Goal: Check status: Check status

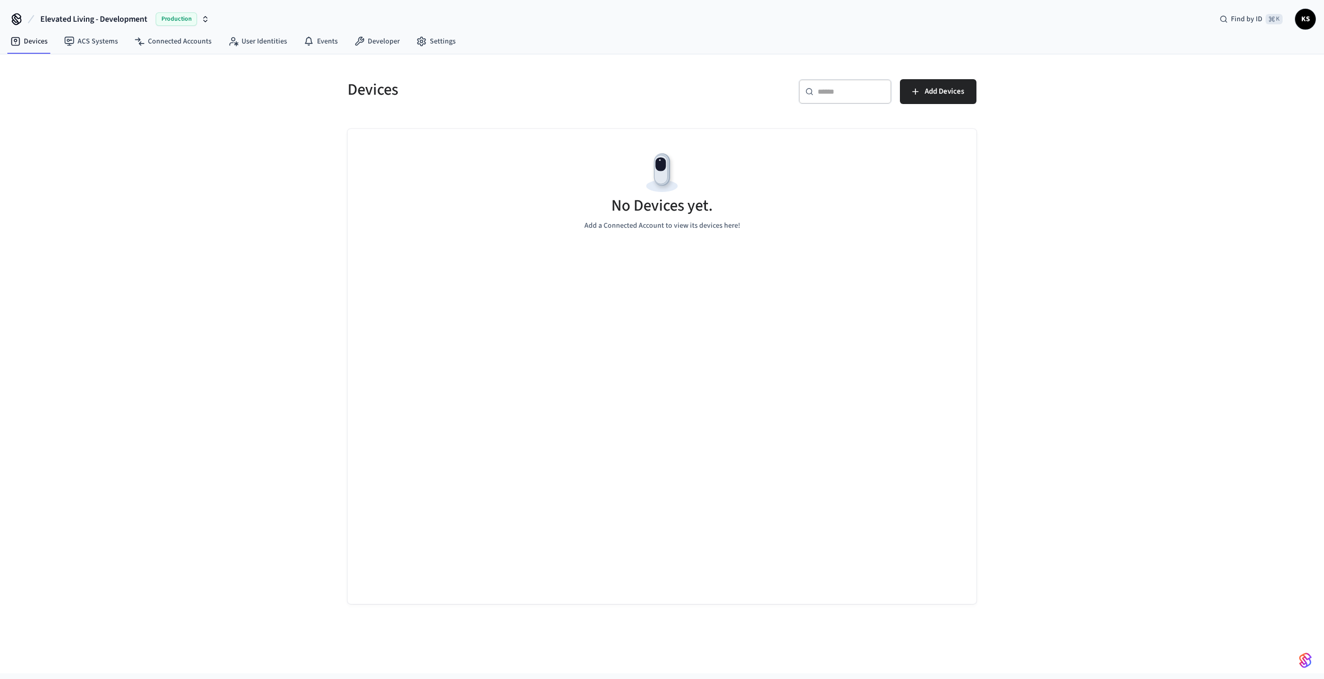
click at [184, 22] on span "Production" at bounding box center [176, 18] width 41 height 13
click at [114, 89] on span "ElevateOS Sandbox" at bounding box center [95, 86] width 61 height 10
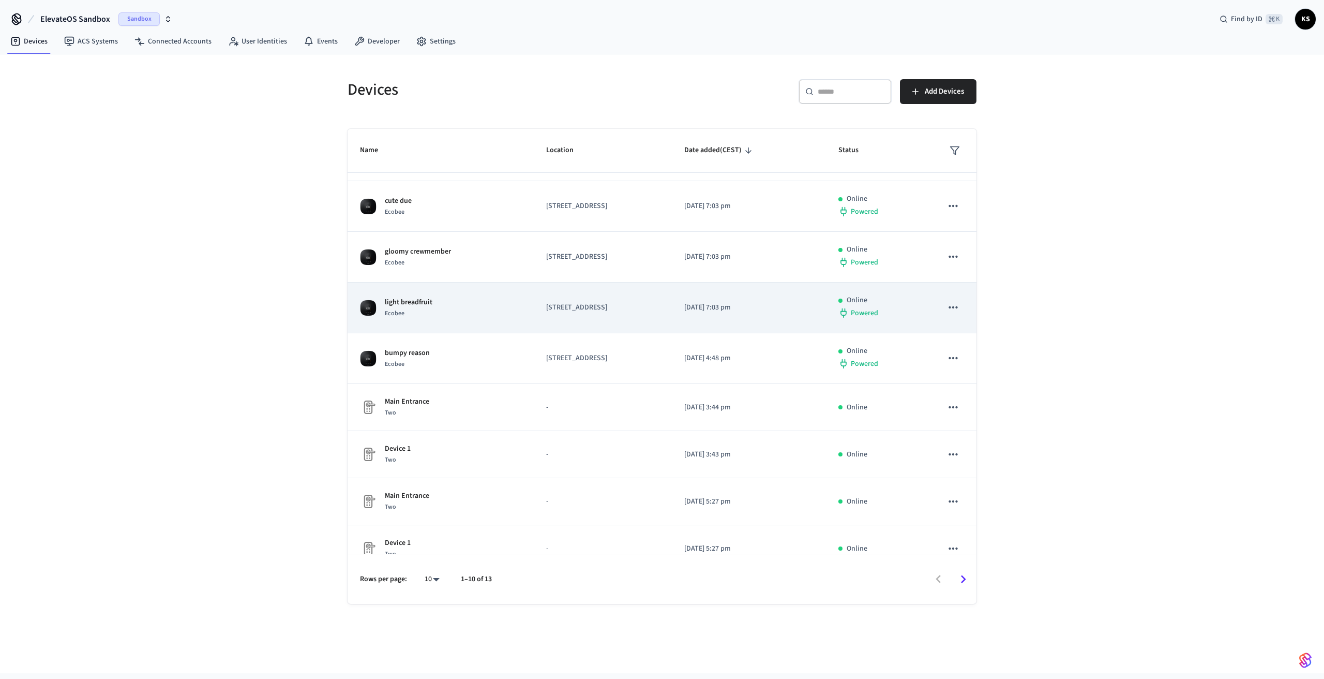
scroll to position [112, 0]
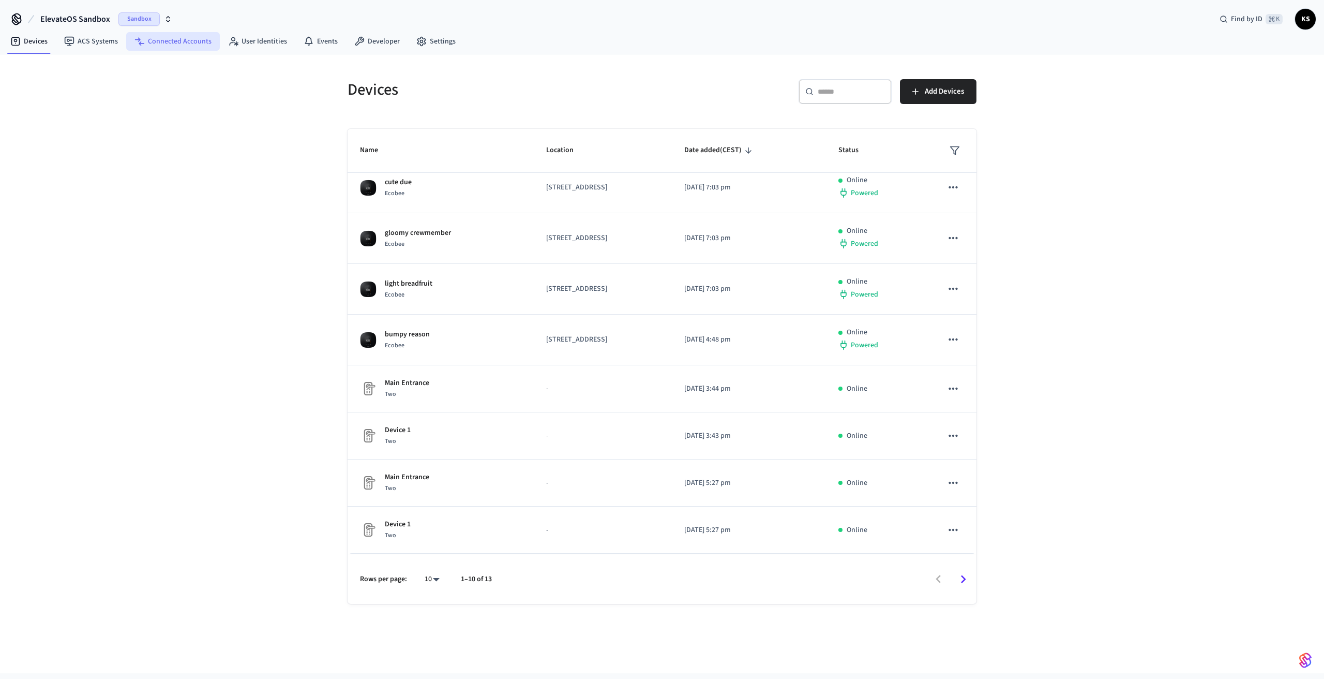
click at [175, 42] on link "Connected Accounts" at bounding box center [173, 41] width 94 height 19
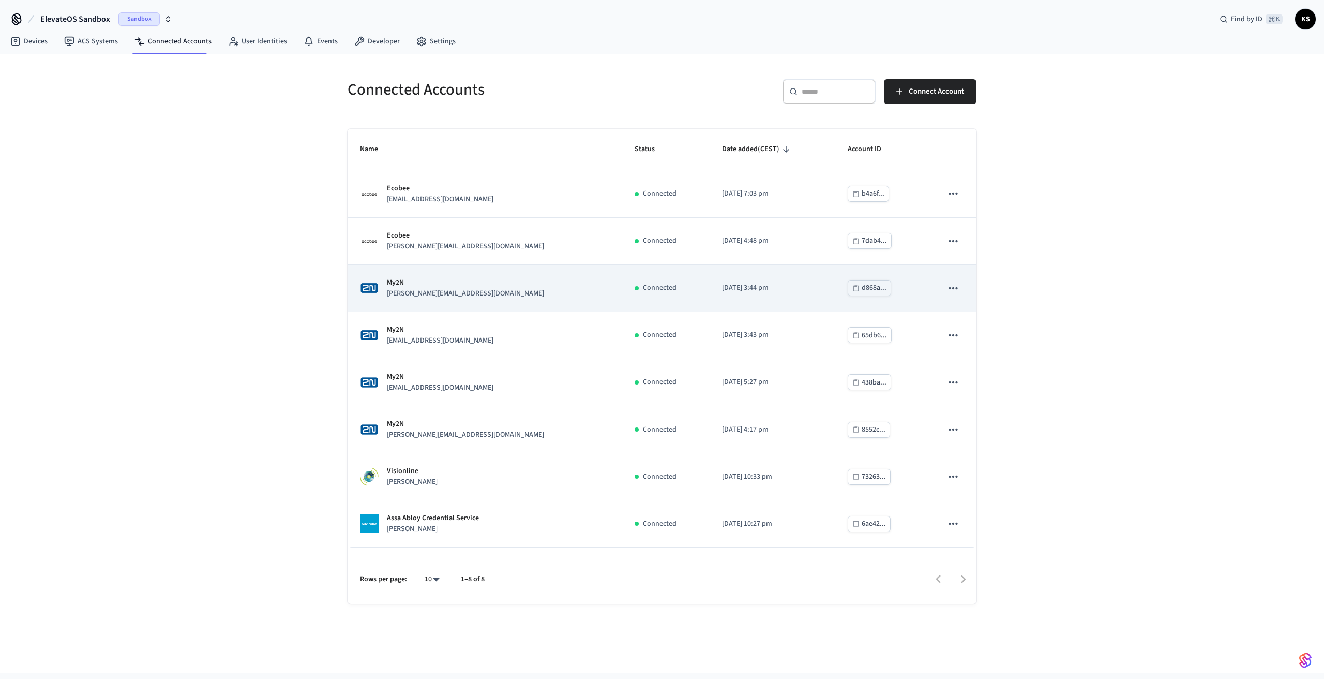
click at [862, 291] on div "d868a..." at bounding box center [874, 287] width 25 height 13
click at [953, 288] on icon "sticky table" at bounding box center [952, 288] width 9 height 2
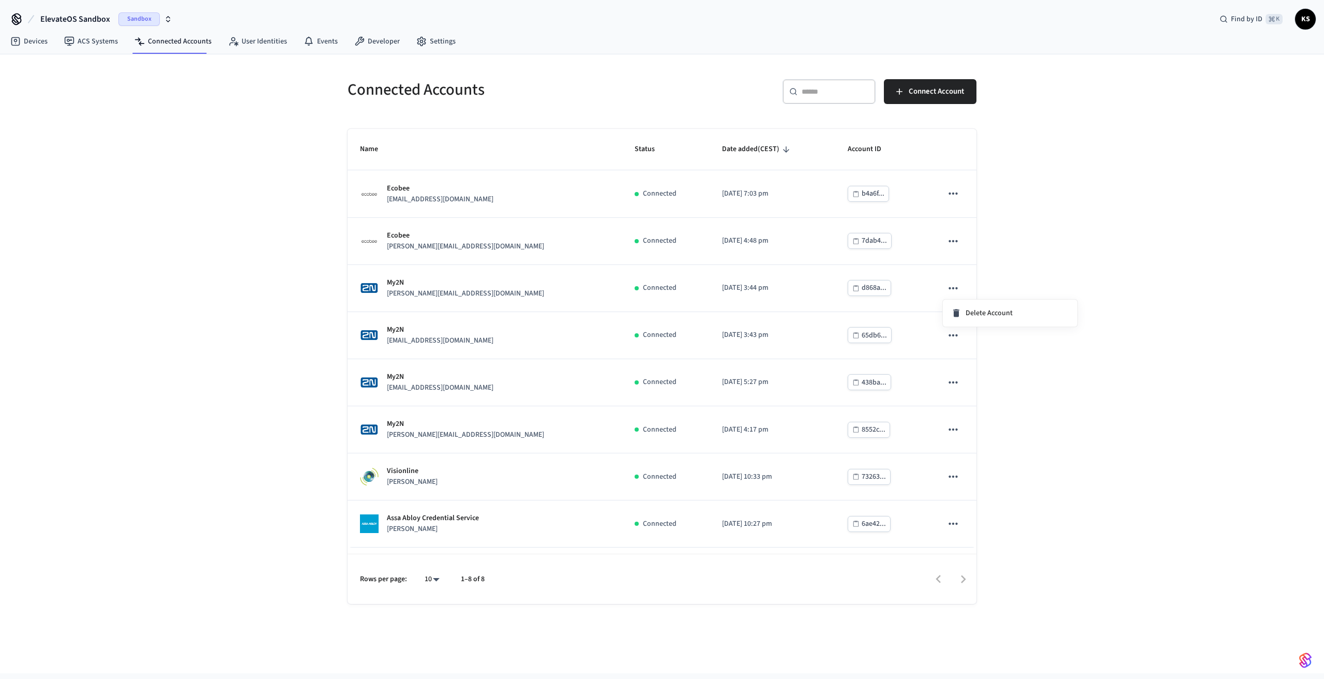
click at [691, 285] on div at bounding box center [662, 339] width 1324 height 679
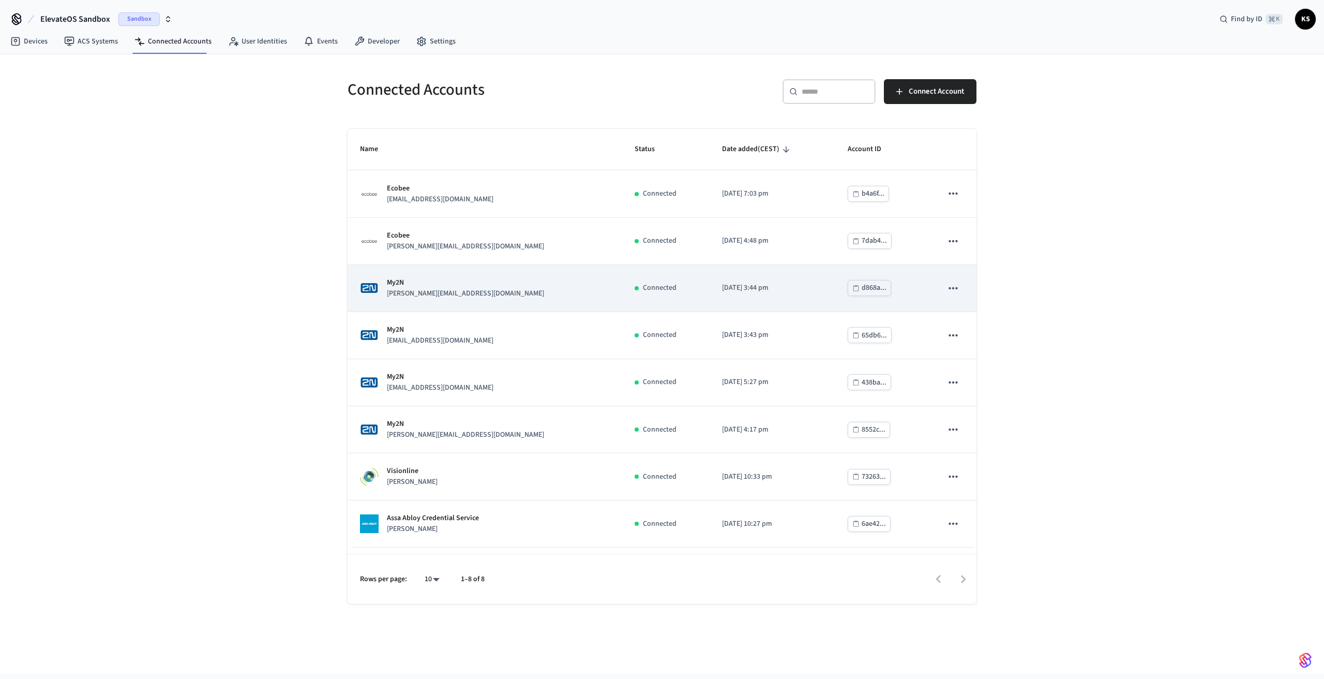
click at [808, 284] on td "[DATE] 3:44 pm" at bounding box center [773, 288] width 126 height 47
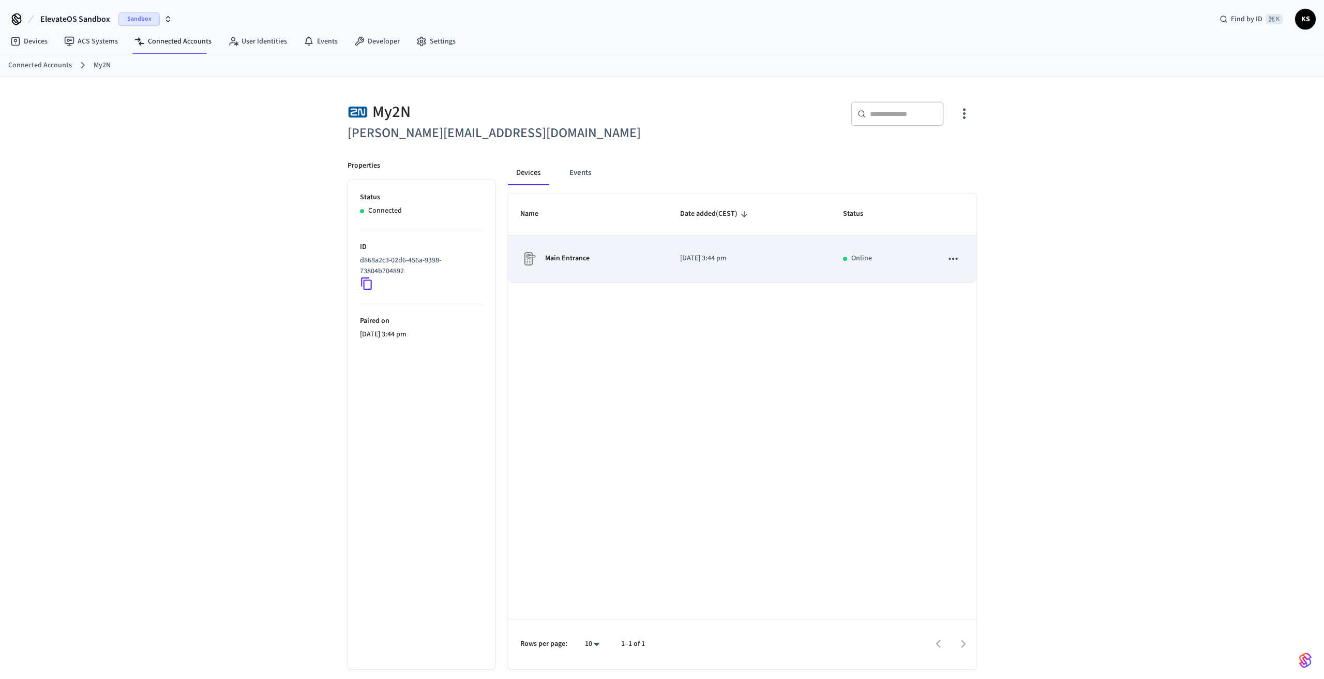
click at [946, 254] on icon "sticky table" at bounding box center [952, 258] width 13 height 13
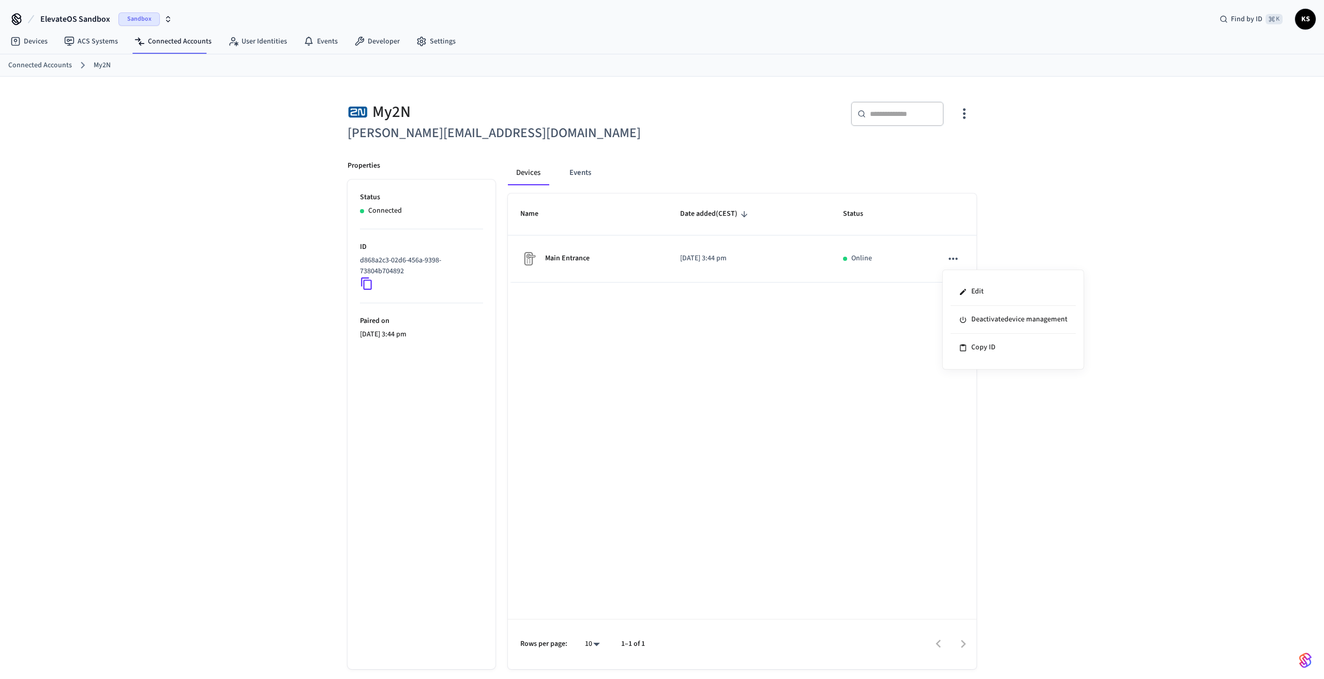
click at [867, 323] on div at bounding box center [662, 339] width 1324 height 679
